Goal: Book appointment/travel/reservation

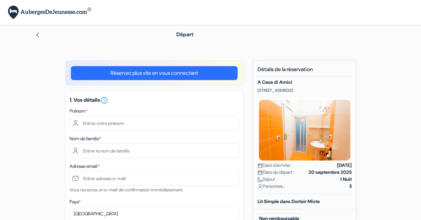
click at [316, 134] on img at bounding box center [305, 130] width 94 height 64
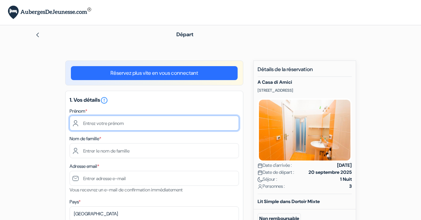
click at [80, 122] on input "text" at bounding box center [154, 123] width 169 height 15
type input "Françoise"
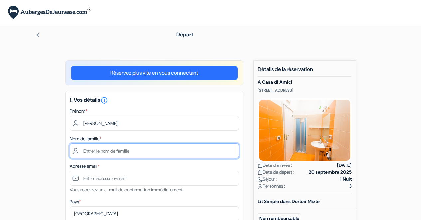
click at [83, 150] on input "text" at bounding box center [154, 150] width 169 height 15
type input "Fettig"
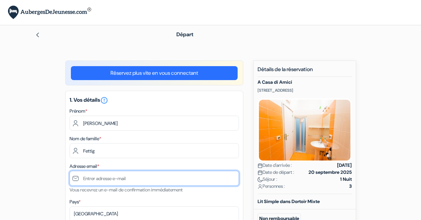
click at [81, 178] on input "text" at bounding box center [154, 178] width 169 height 15
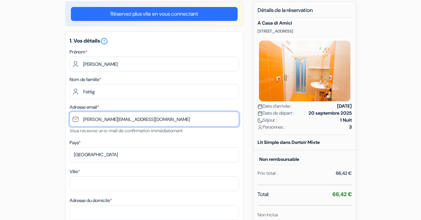
scroll to position [67, 0]
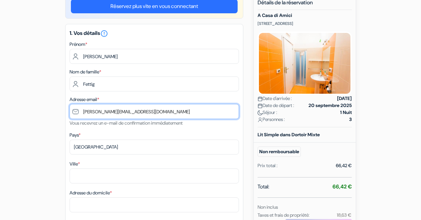
type input "[EMAIL_ADDRESS][PERSON_NAME][DOMAIN_NAME]"
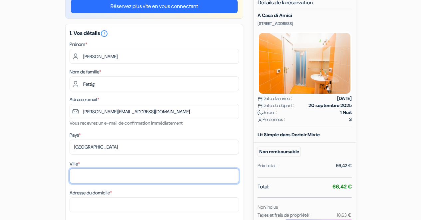
click at [74, 174] on input "Ville *" at bounding box center [154, 176] width 169 height 15
type input "4"
type input "LE BIGNON"
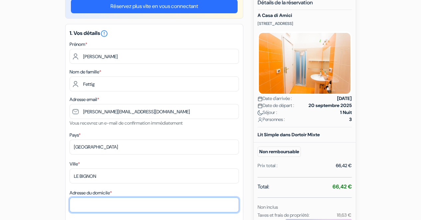
click at [73, 204] on input "Adresse du domicile *" at bounding box center [154, 205] width 169 height 15
type input "&"
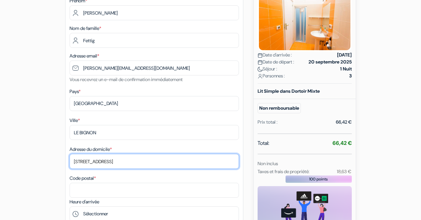
scroll to position [120, 0]
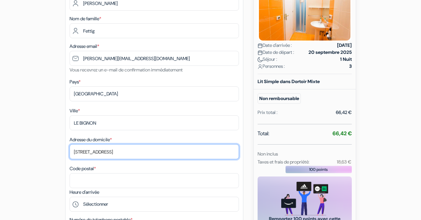
type input "[STREET_ADDRESS]"
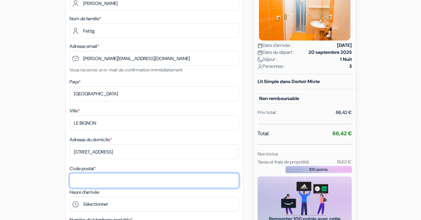
click at [74, 178] on input "Code postal *" at bounding box center [154, 180] width 169 height 15
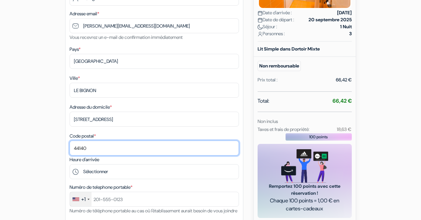
scroll to position [155, 0]
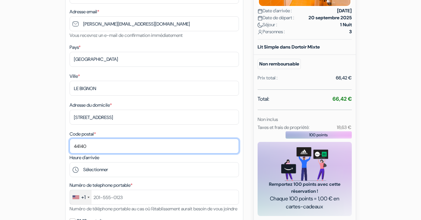
type input "44140"
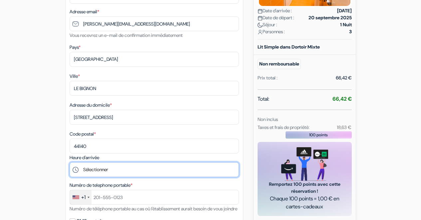
click at [151, 168] on select "Sélectionner 15:00 16:00 17:00 18:00 19:00 20:00 21:00 22:00 23:00 0:00" at bounding box center [154, 169] width 169 height 15
select select "15"
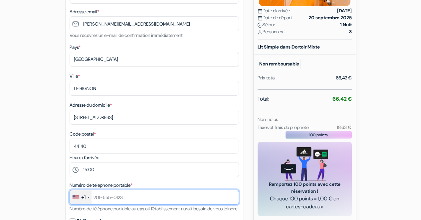
click at [102, 196] on input "text" at bounding box center [154, 197] width 169 height 15
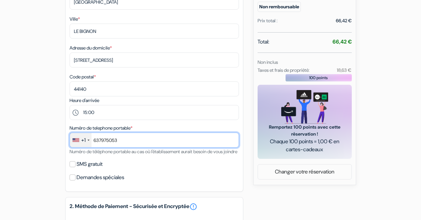
scroll to position [216, 0]
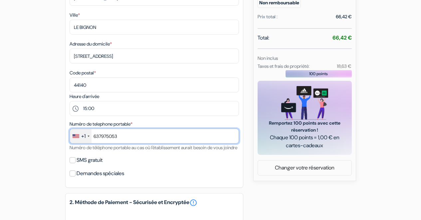
type input "637975053"
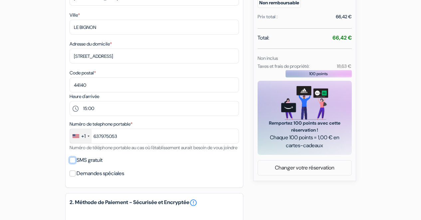
click at [72, 163] on input "SMS gratuit" at bounding box center [73, 160] width 6 height 6
checkbox input "true"
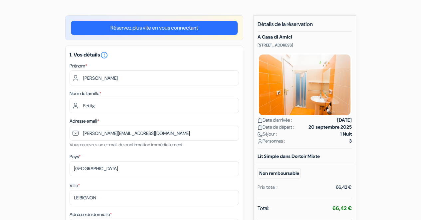
scroll to position [0, 0]
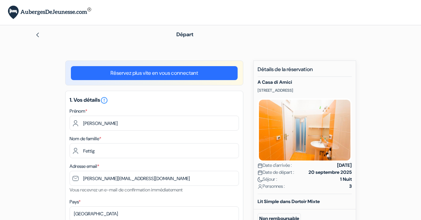
click at [38, 34] on img at bounding box center [37, 34] width 5 height 5
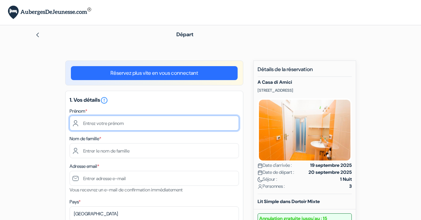
click at [83, 123] on input "text" at bounding box center [154, 123] width 169 height 15
type input "Francoise"
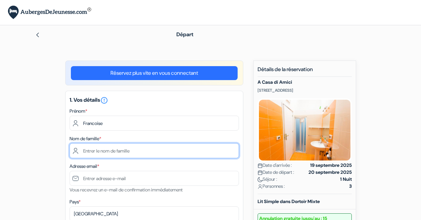
click at [83, 149] on input "text" at bounding box center [154, 150] width 169 height 15
type input "[PERSON_NAME]"
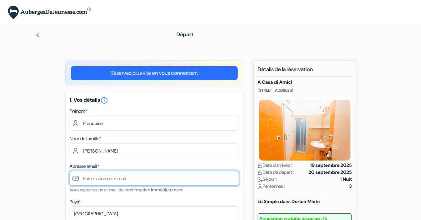
click at [76, 178] on input "text" at bounding box center [154, 178] width 169 height 15
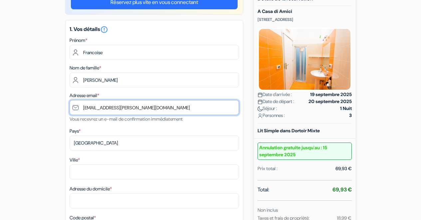
scroll to position [72, 0]
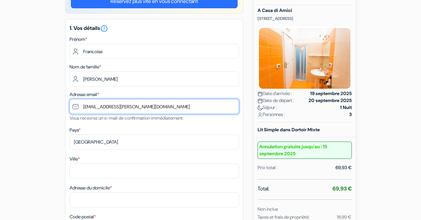
type input "[EMAIL_ADDRESS][PERSON_NAME][DOMAIN_NAME]"
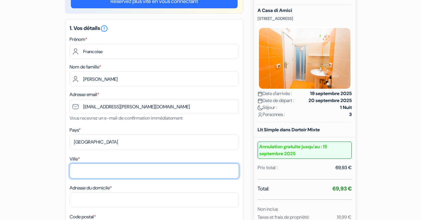
drag, startPoint x: 75, startPoint y: 170, endPoint x: 160, endPoint y: 113, distance: 103.1
click at [76, 170] on input "Ville *" at bounding box center [154, 171] width 169 height 15
type input "Le Bignon"
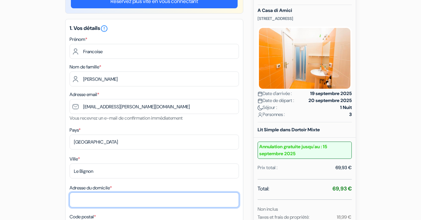
click at [74, 199] on input "Adresse du domicile *" at bounding box center [154, 200] width 169 height 15
type input "&"
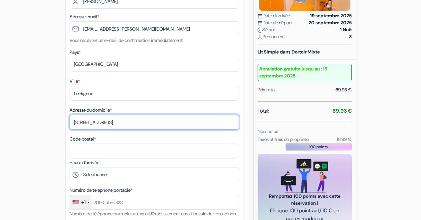
scroll to position [152, 0]
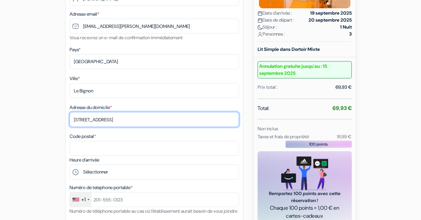
type input "[STREET_ADDRESS]"
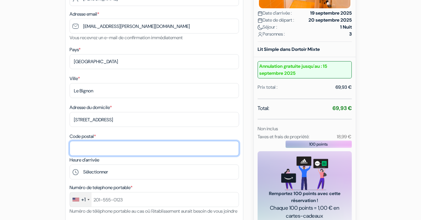
click at [74, 149] on input "Code postal *" at bounding box center [154, 148] width 169 height 15
type input "44140"
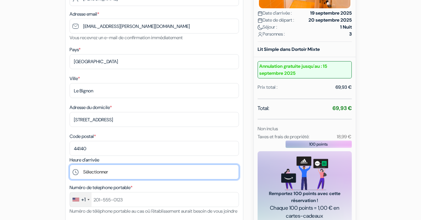
click at [125, 173] on select "Sélectionner 15:00 16:00 17:00 18:00 19:00 20:00 21:00 22:00 23:00 0:00" at bounding box center [154, 172] width 169 height 15
select select "15"
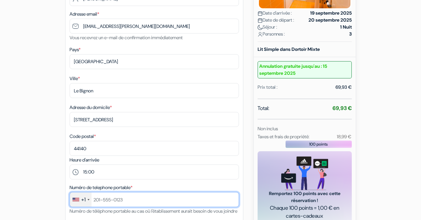
click at [106, 199] on input "text" at bounding box center [154, 199] width 169 height 15
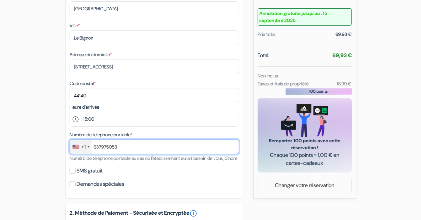
scroll to position [227, 0]
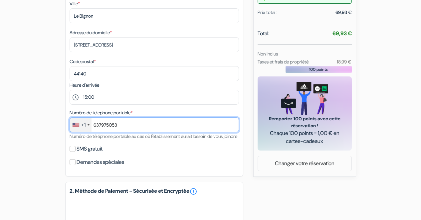
type input "637975053"
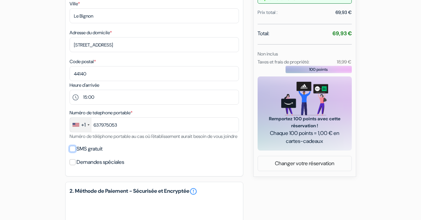
click at [73, 152] on input "SMS gratuit" at bounding box center [73, 149] width 6 height 6
checkbox input "true"
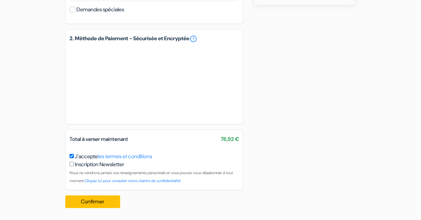
scroll to position [407, 0]
click at [93, 202] on button "Confirmer Loading..." at bounding box center [92, 202] width 55 height 13
click at [93, 201] on button "Confirmer Loading..." at bounding box center [92, 202] width 55 height 13
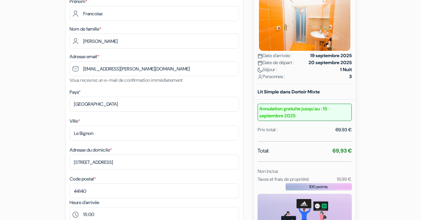
scroll to position [0, 0]
